Goal: Information Seeking & Learning: Learn about a topic

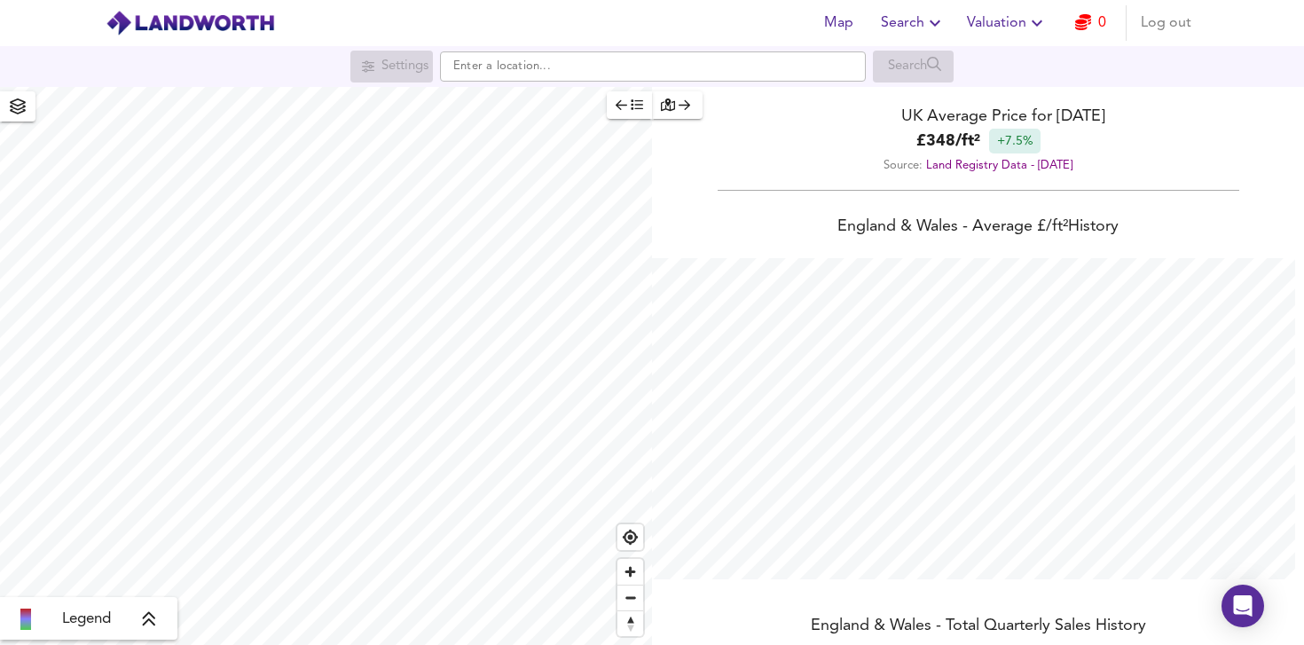
scroll to position [645, 1304]
click at [512, 70] on input "text" at bounding box center [653, 66] width 426 height 30
click at [571, 69] on input "text" at bounding box center [653, 66] width 426 height 30
paste input "BA2 4PE"
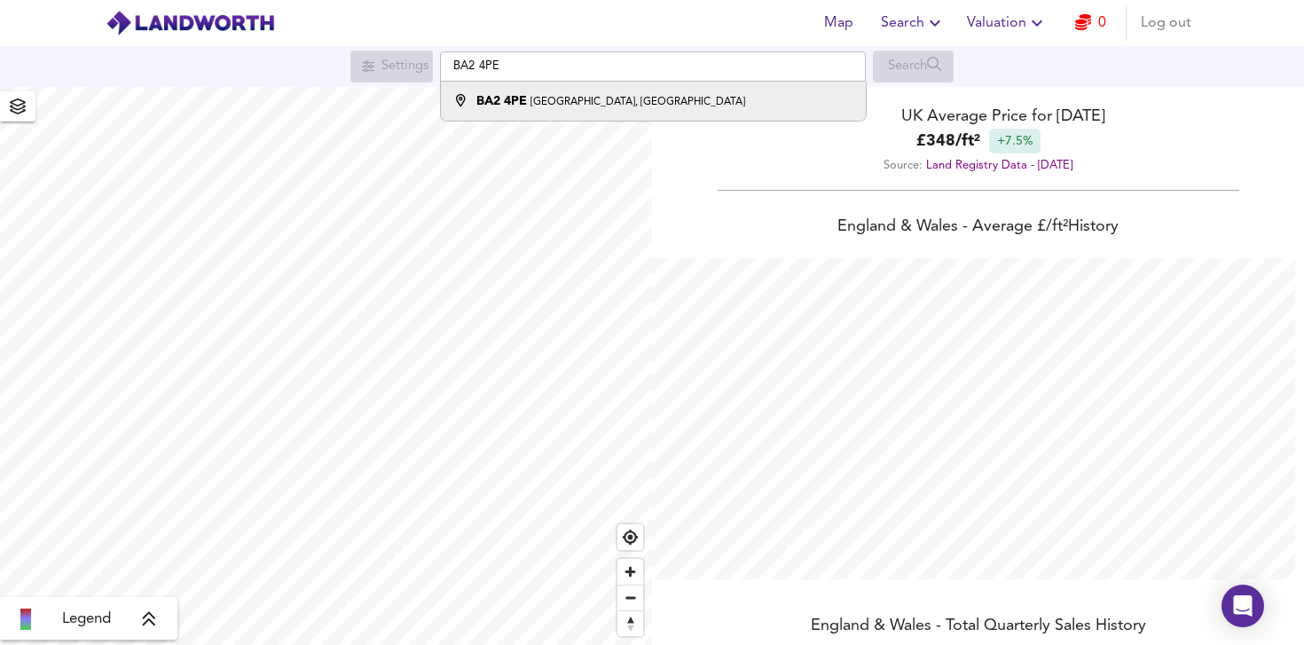
click at [617, 104] on small "[GEOGRAPHIC_DATA], [GEOGRAPHIC_DATA]" at bounding box center [638, 102] width 215 height 11
type input "[STREET_ADDRESS]"
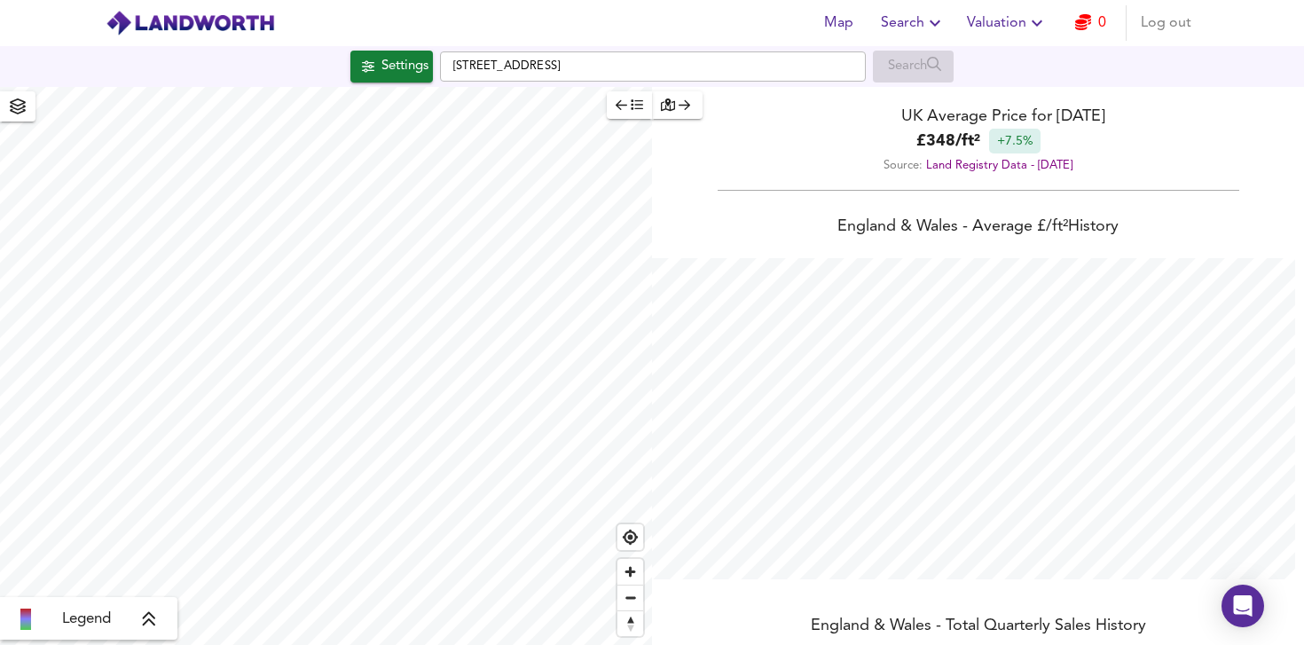
checkbox input "false"
checkbox input "true"
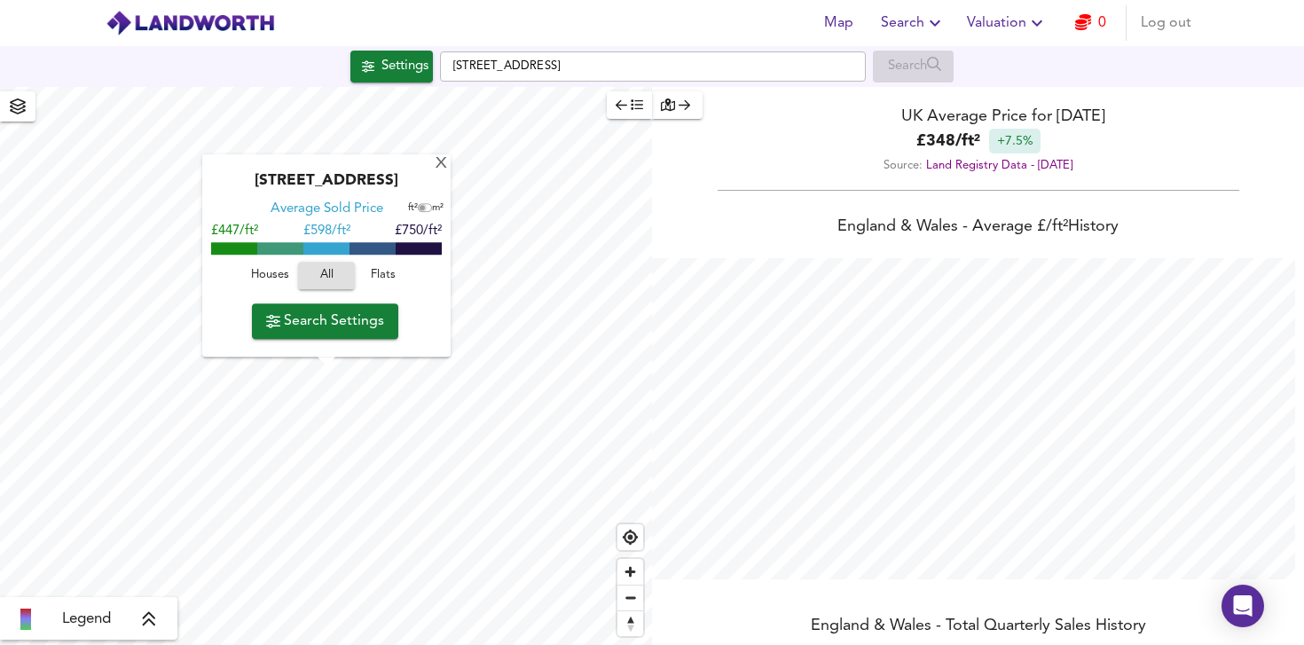
click at [422, 209] on input "checkbox" at bounding box center [422, 208] width 27 height 9
click at [422, 209] on input "checkbox" at bounding box center [427, 208] width 27 height 9
checkbox input "false"
click at [391, 280] on span "Flats" at bounding box center [383, 276] width 48 height 20
